Goal: Ask a question

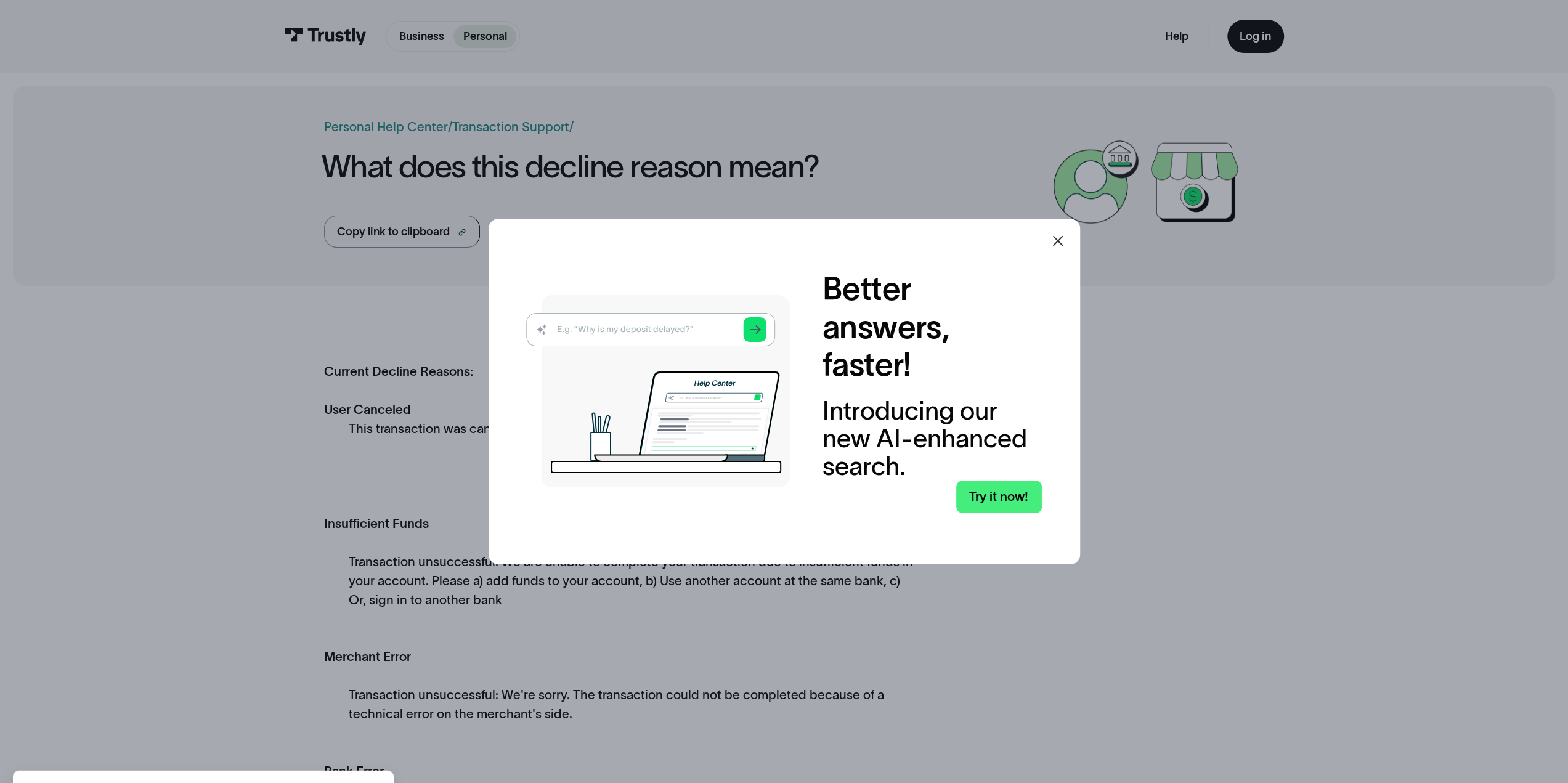
click at [1063, 236] on icon at bounding box center [1058, 241] width 15 height 15
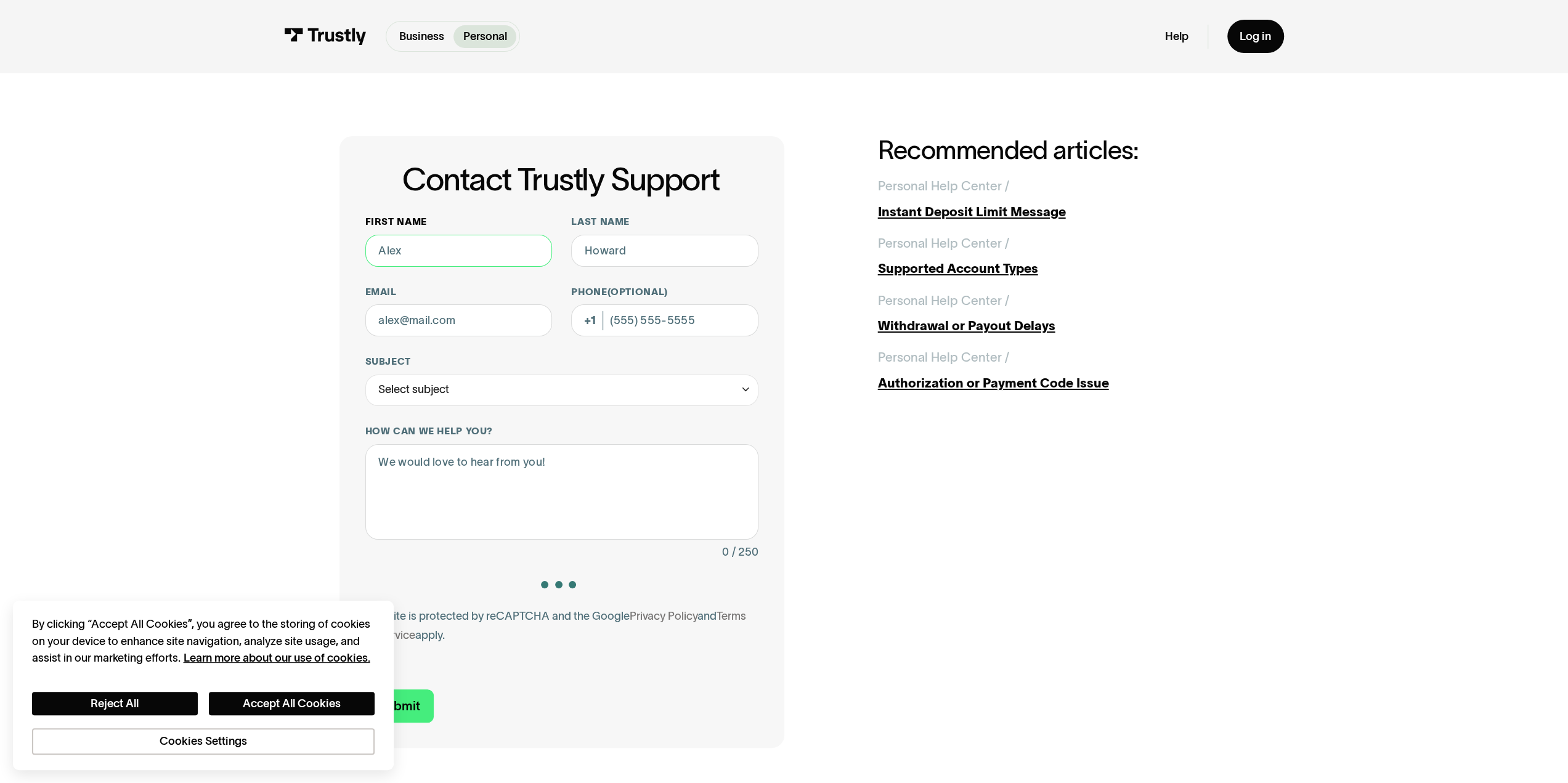
click at [437, 253] on input "First name" at bounding box center [458, 251] width 187 height 32
type input "[PERSON_NAME]"
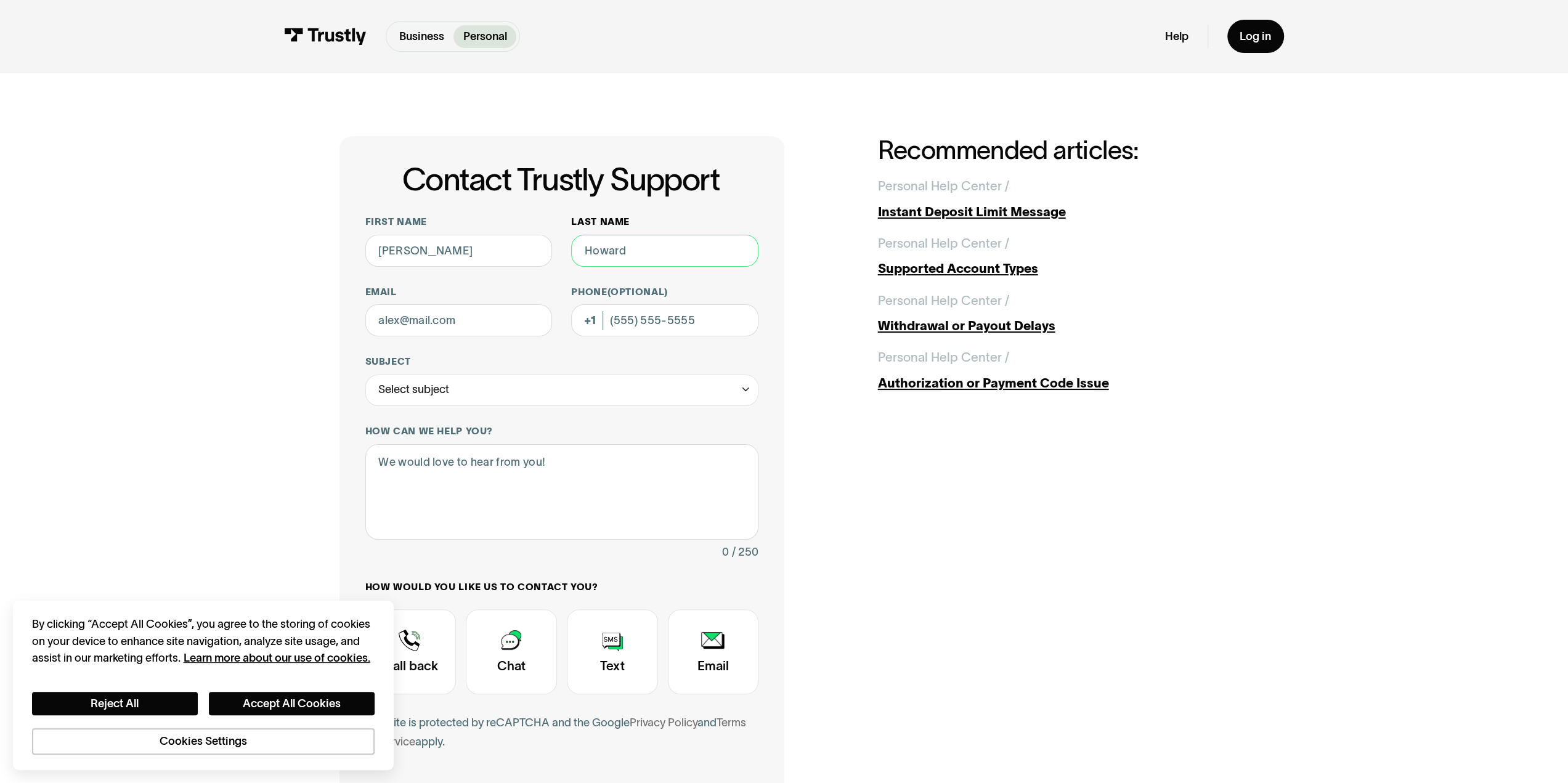
click at [602, 251] on input "Last name" at bounding box center [665, 251] width 187 height 32
type input "Cooperfauss"
click at [504, 328] on input "Email" at bounding box center [458, 320] width 187 height 32
type input "[EMAIL_ADDRESS][DOMAIN_NAME]"
click at [700, 325] on input "Phone (Optional)" at bounding box center [665, 320] width 187 height 32
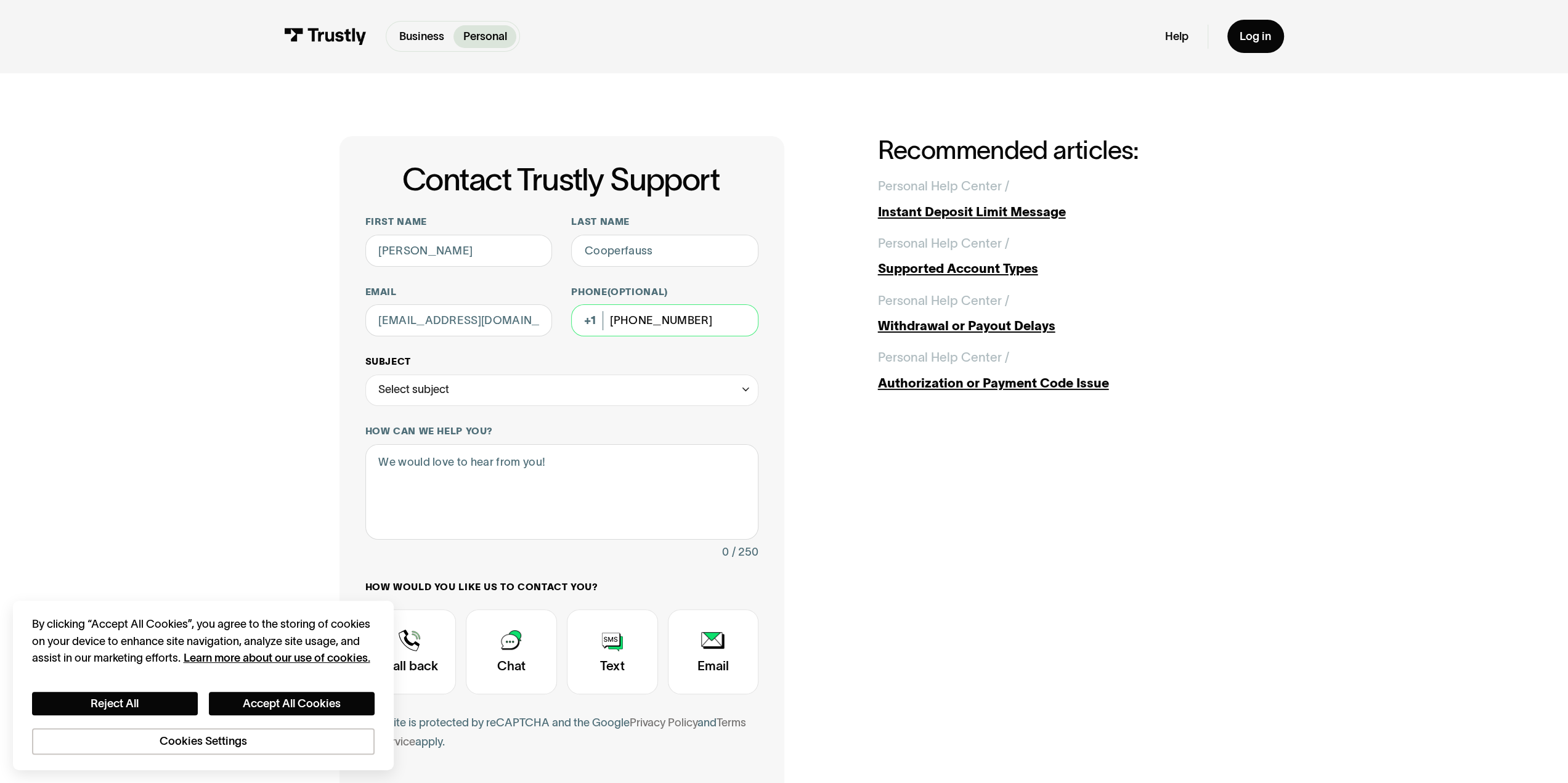
type input "[PHONE_NUMBER]"
click at [644, 387] on div "Select subject" at bounding box center [562, 391] width 394 height 32
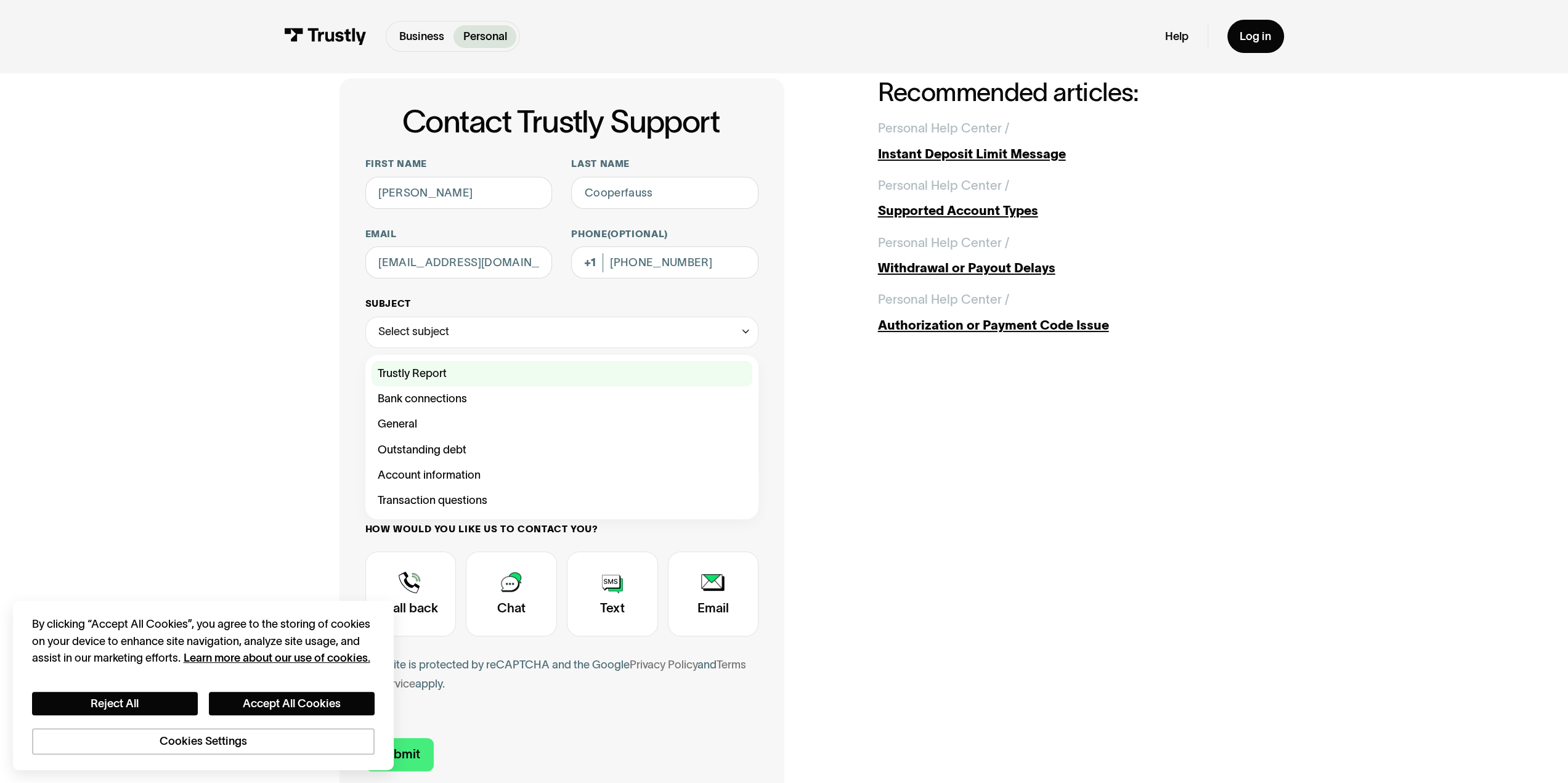
scroll to position [123, 0]
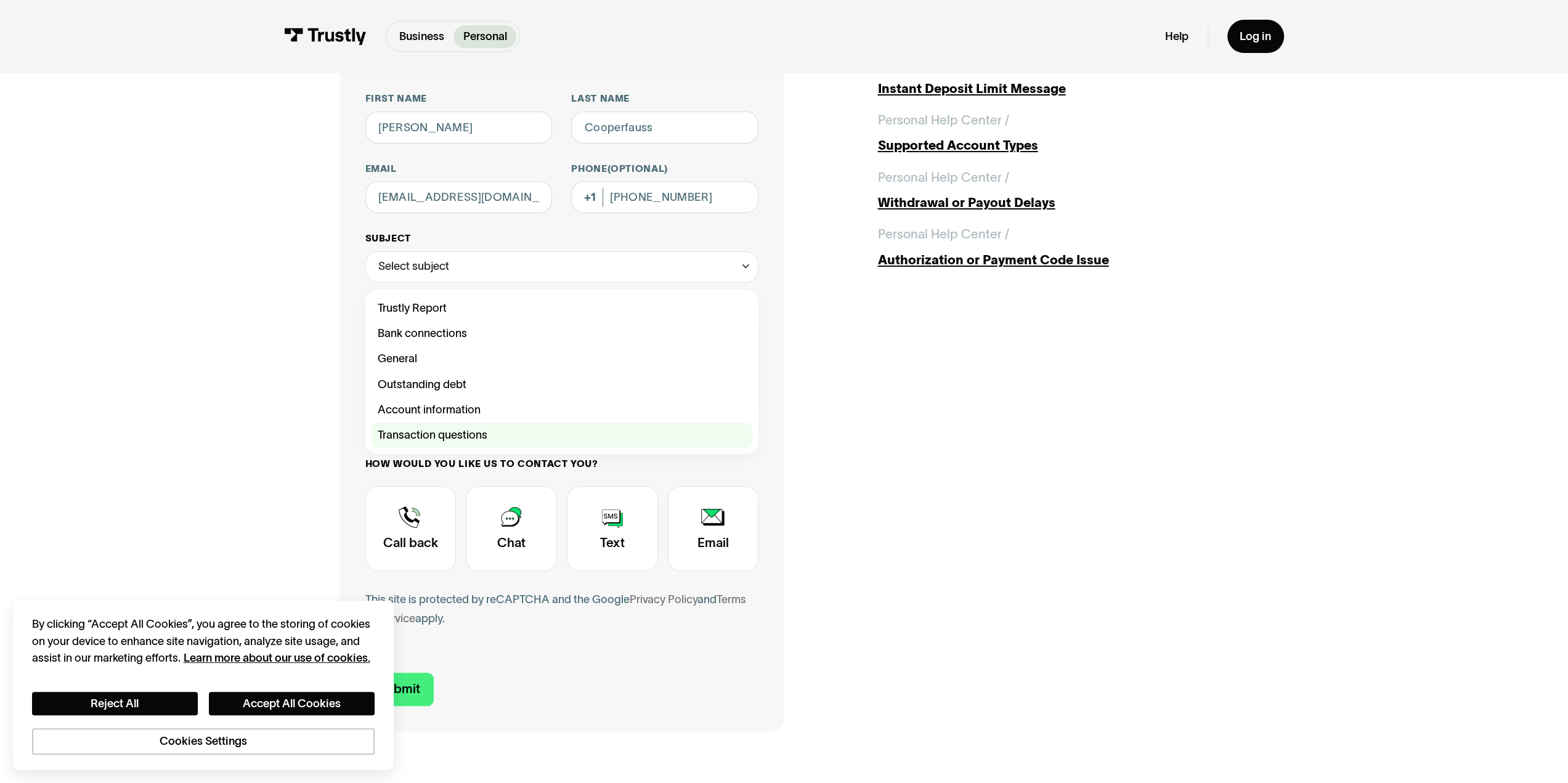
click at [526, 434] on div "Contact Trustly Support" at bounding box center [562, 435] width 381 height 26
type input "**********"
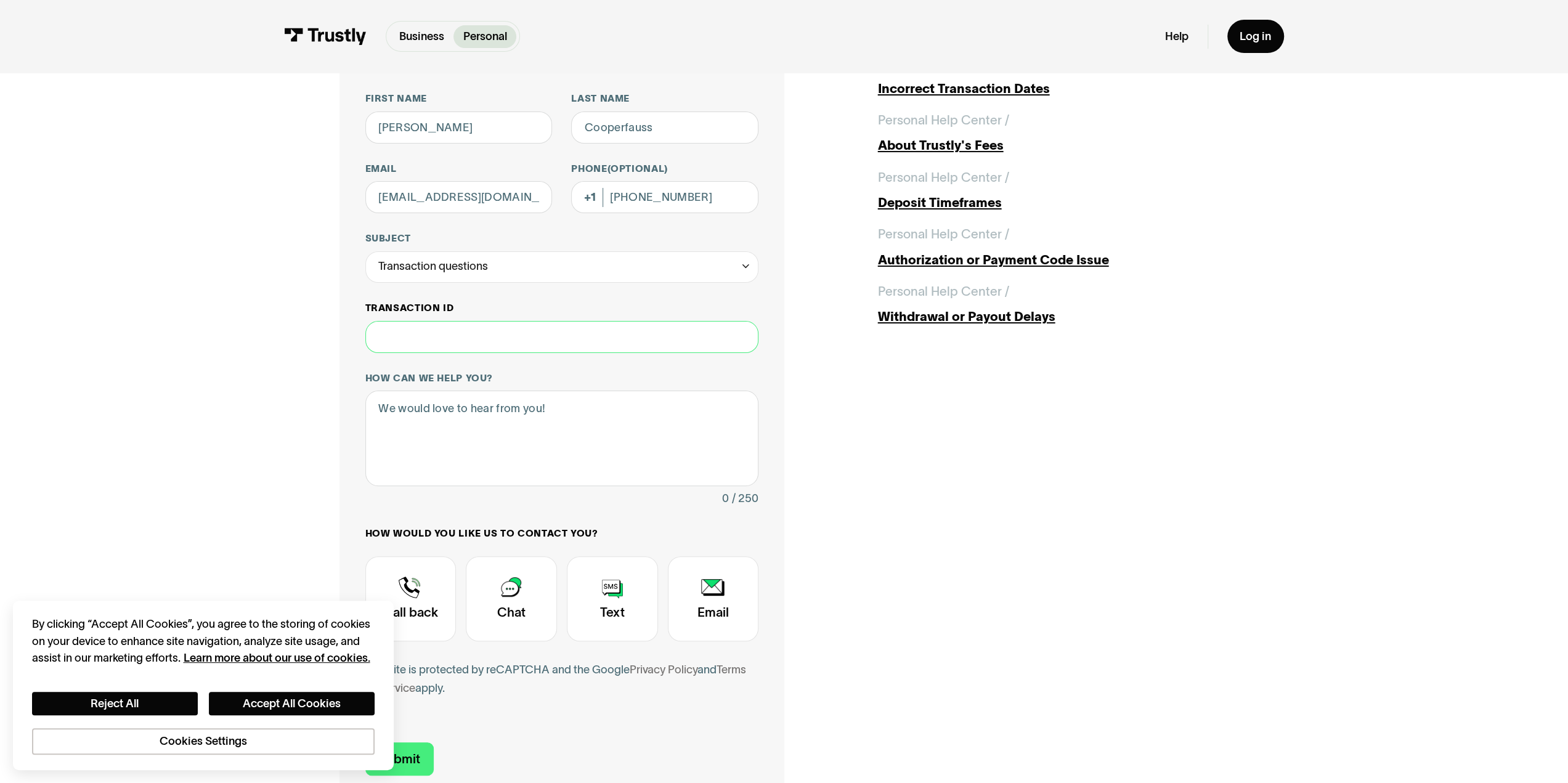
click at [495, 344] on input "Transaction ID" at bounding box center [562, 337] width 394 height 32
click at [274, 703] on button "Accept All Cookies" at bounding box center [292, 704] width 166 height 24
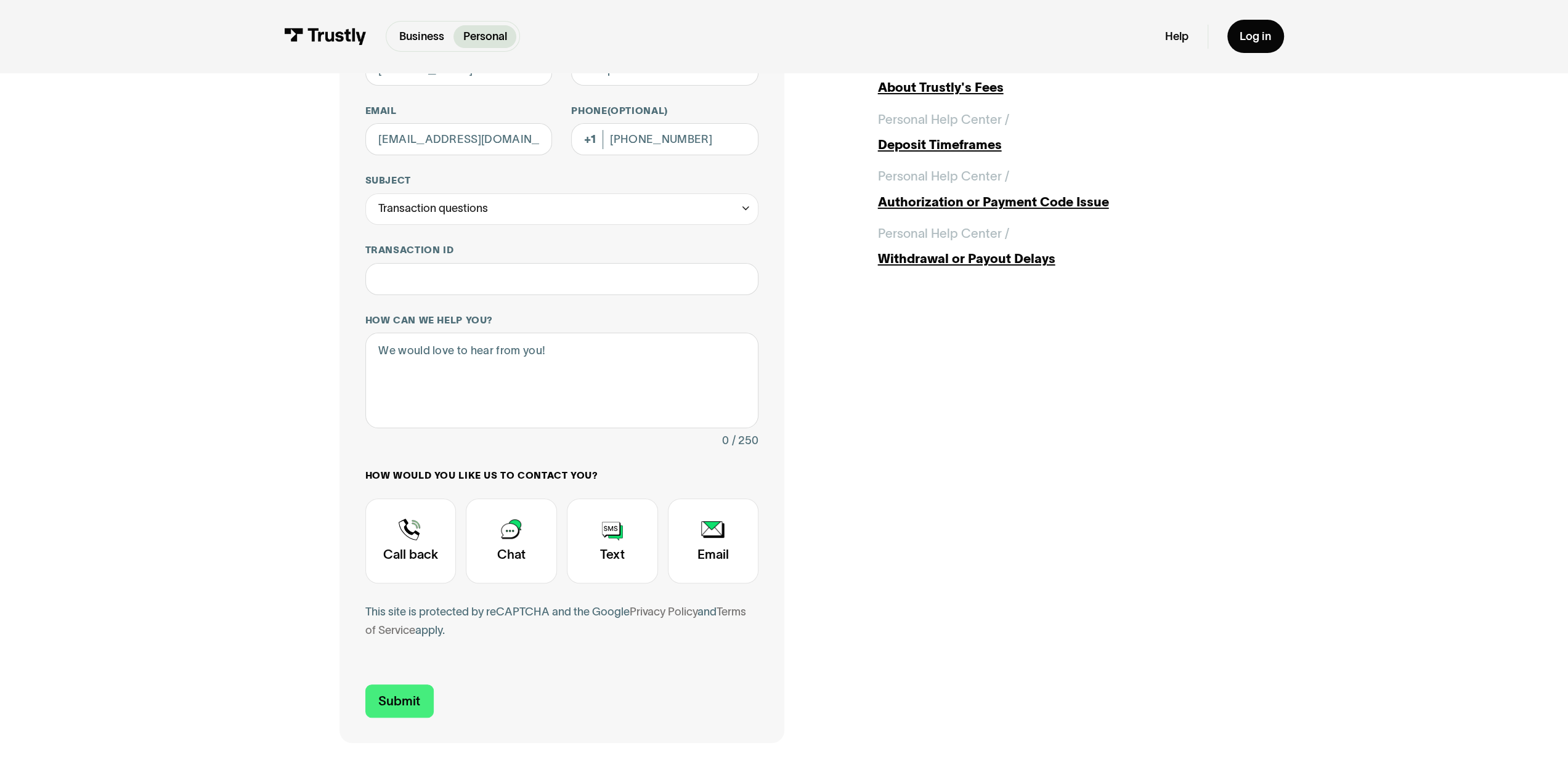
scroll to position [246, 0]
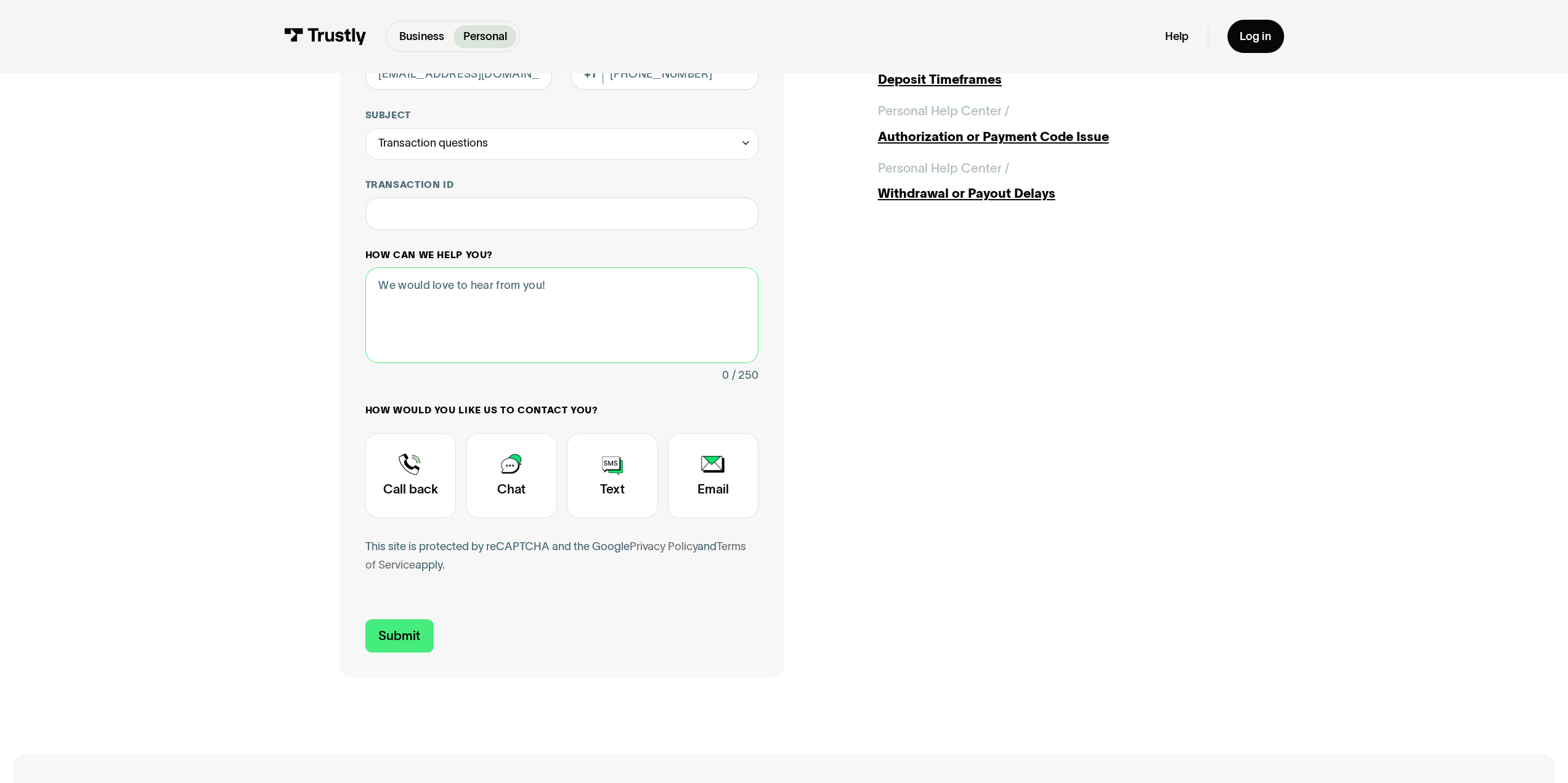
drag, startPoint x: 490, startPoint y: 313, endPoint x: 409, endPoint y: 343, distance: 86.4
click at [490, 313] on textarea "How can we help you?" at bounding box center [562, 315] width 394 height 96
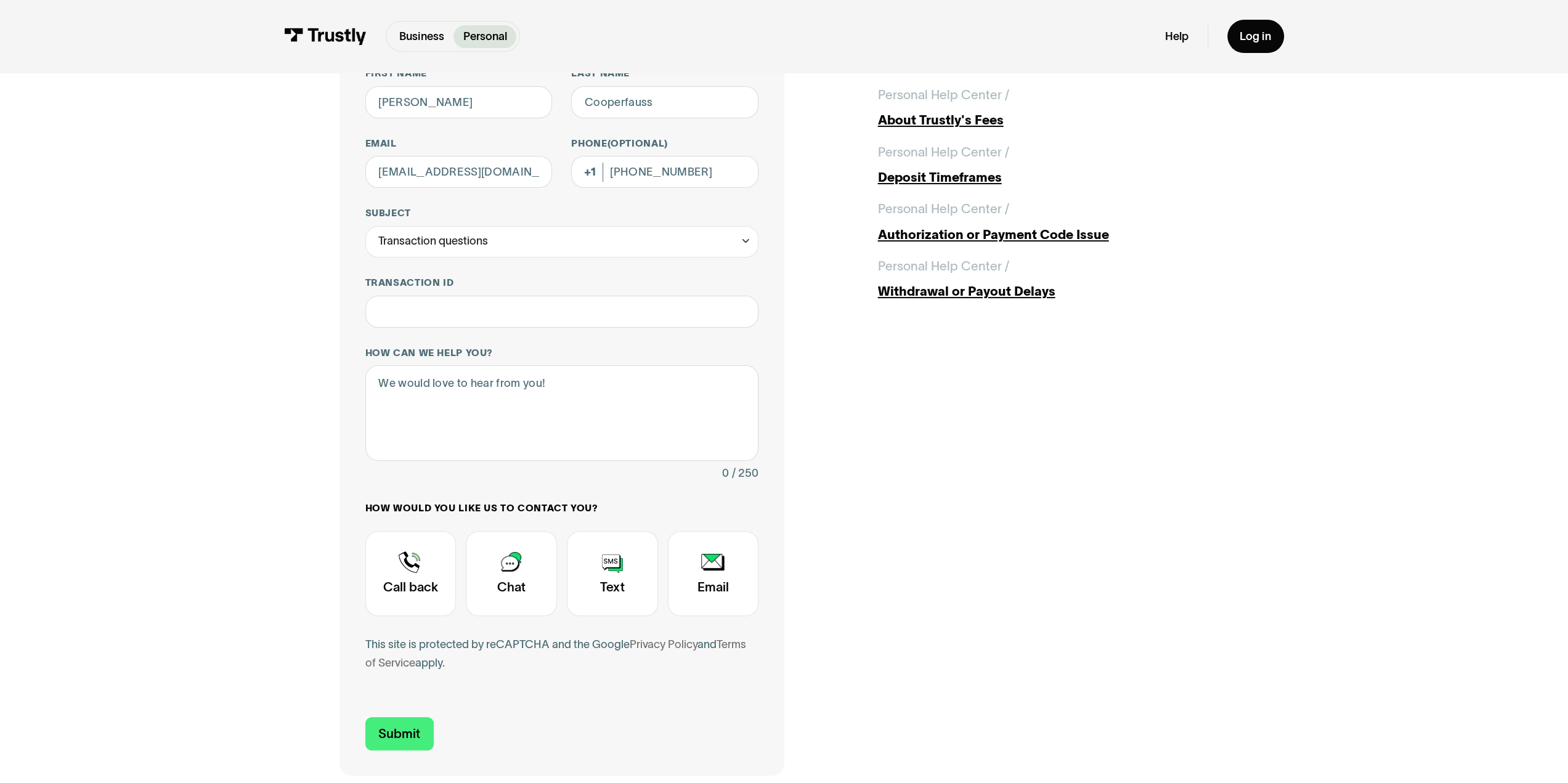
scroll to position [62, 0]
